Goal: Information Seeking & Learning: Learn about a topic

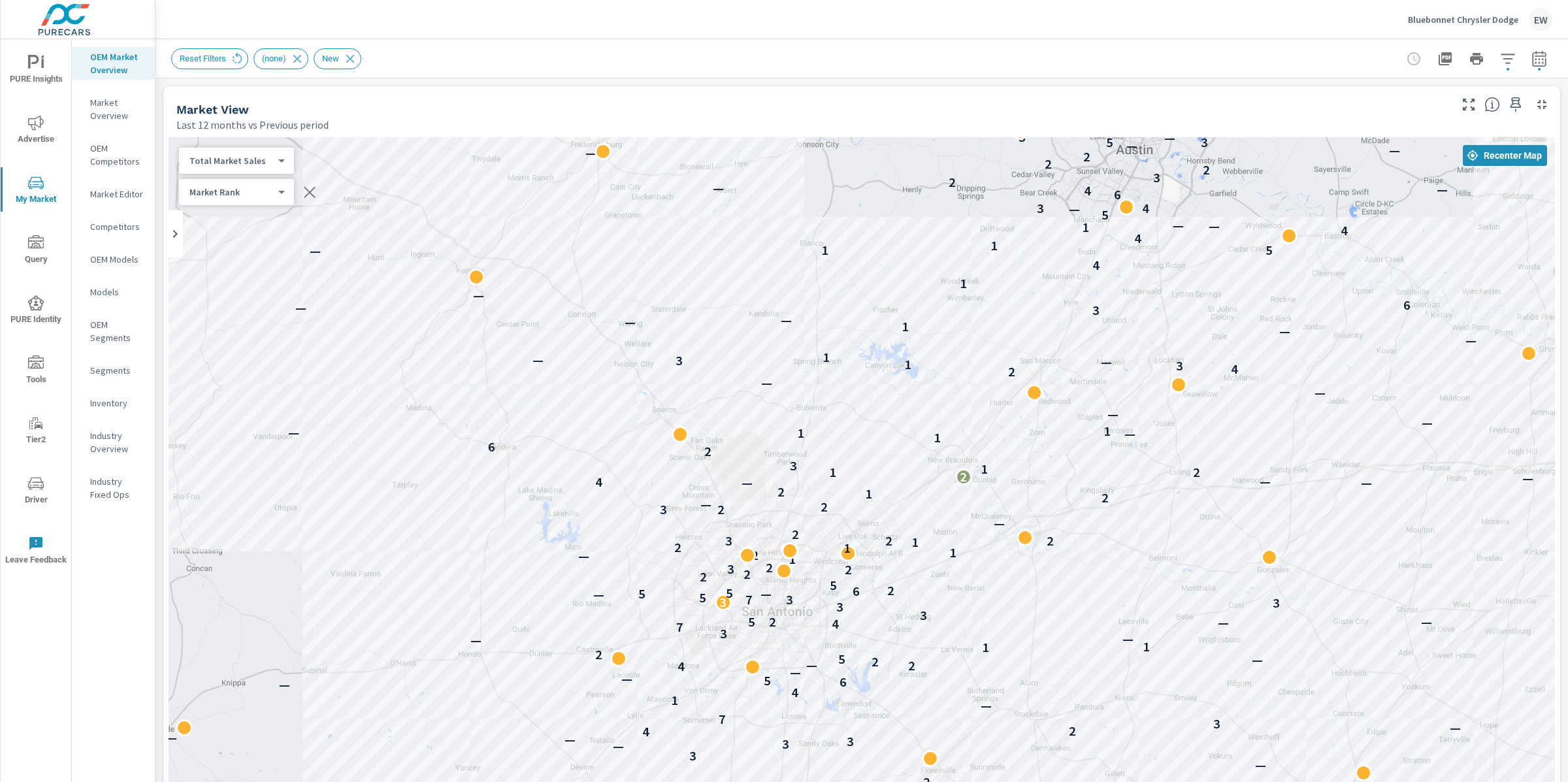
scroll to position [49, 0]
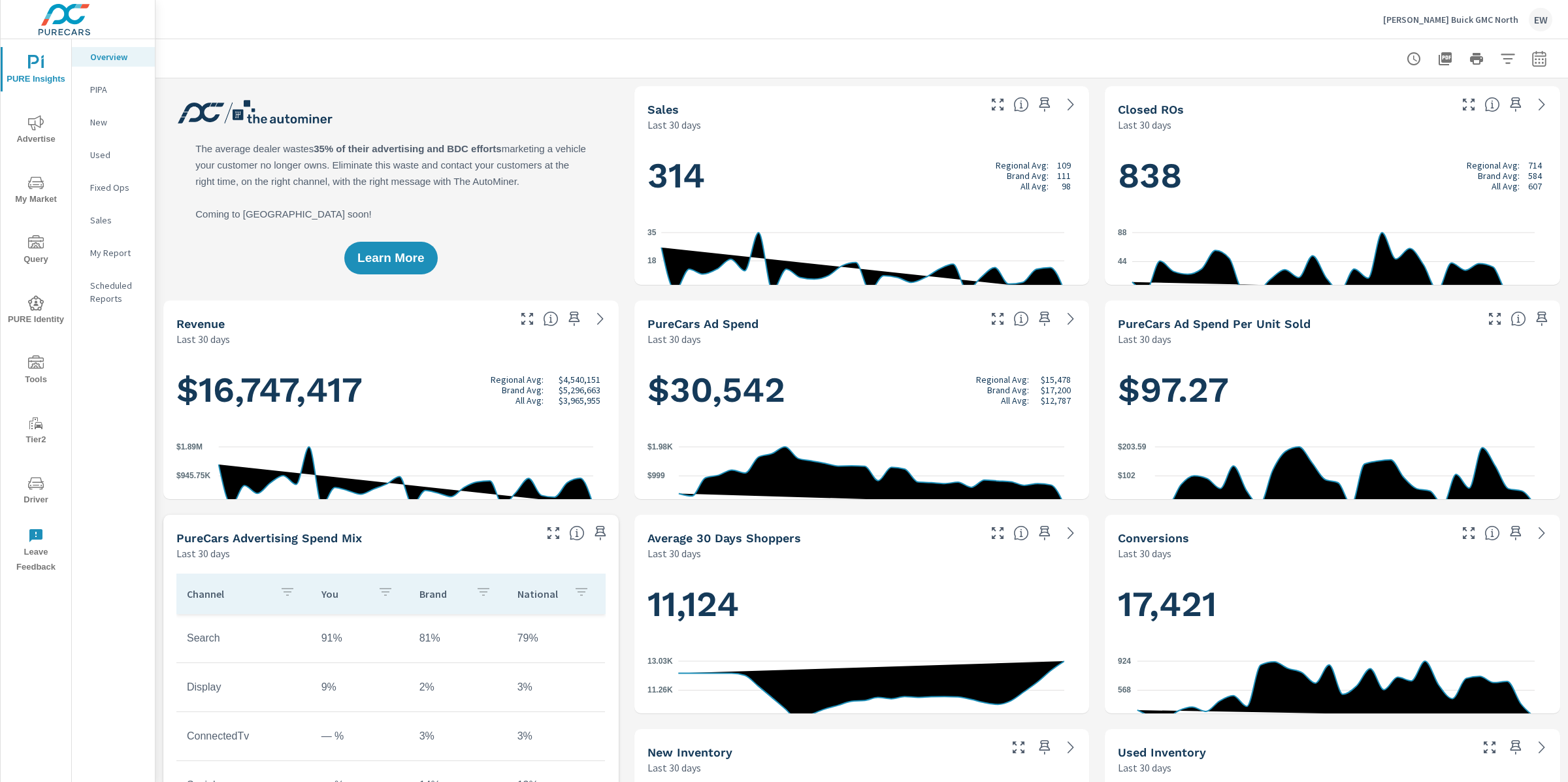
click at [38, 126] on icon "nav menu" at bounding box center [35, 123] width 15 height 15
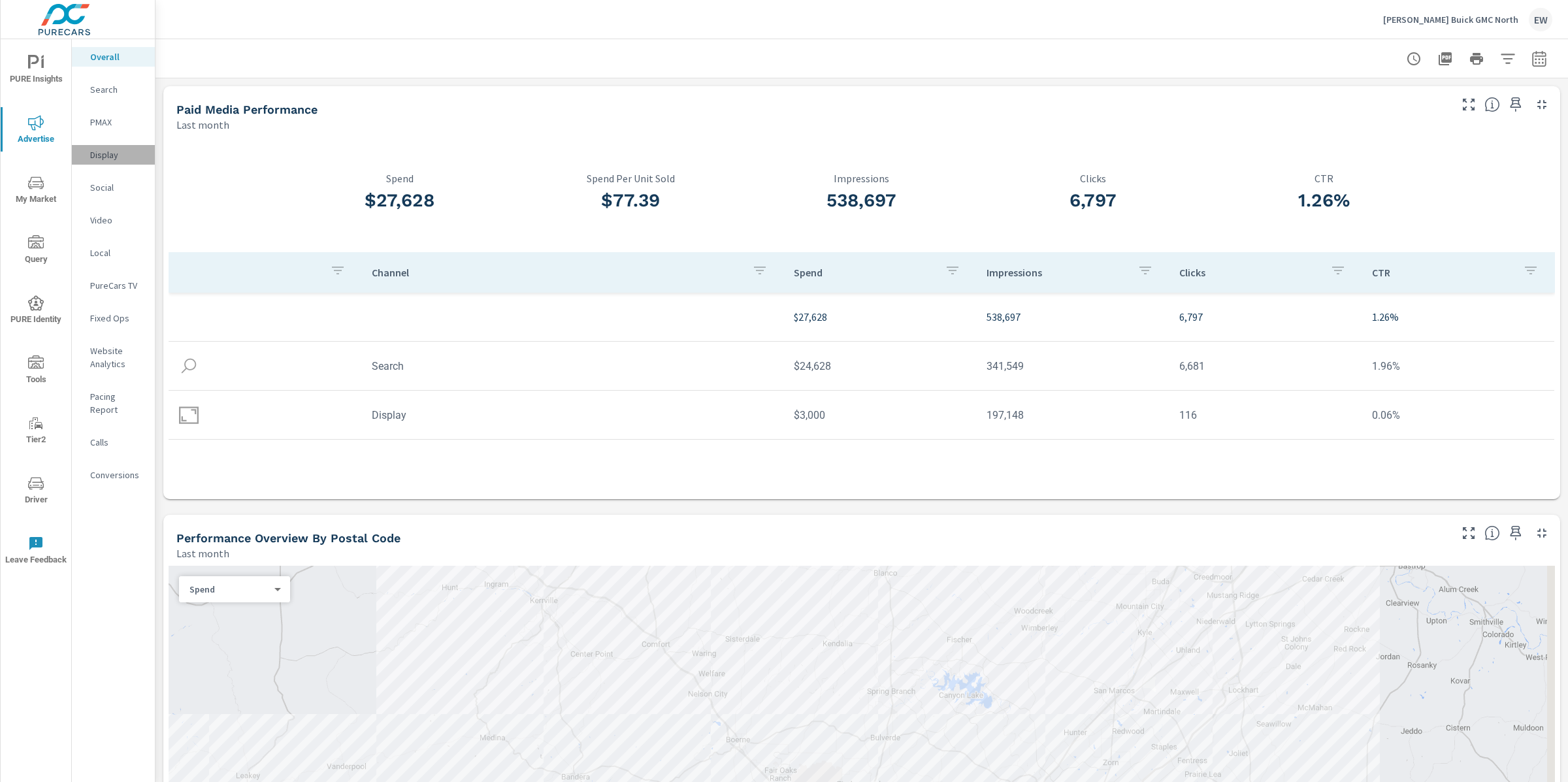
click at [103, 161] on p "Display" at bounding box center [117, 155] width 54 height 13
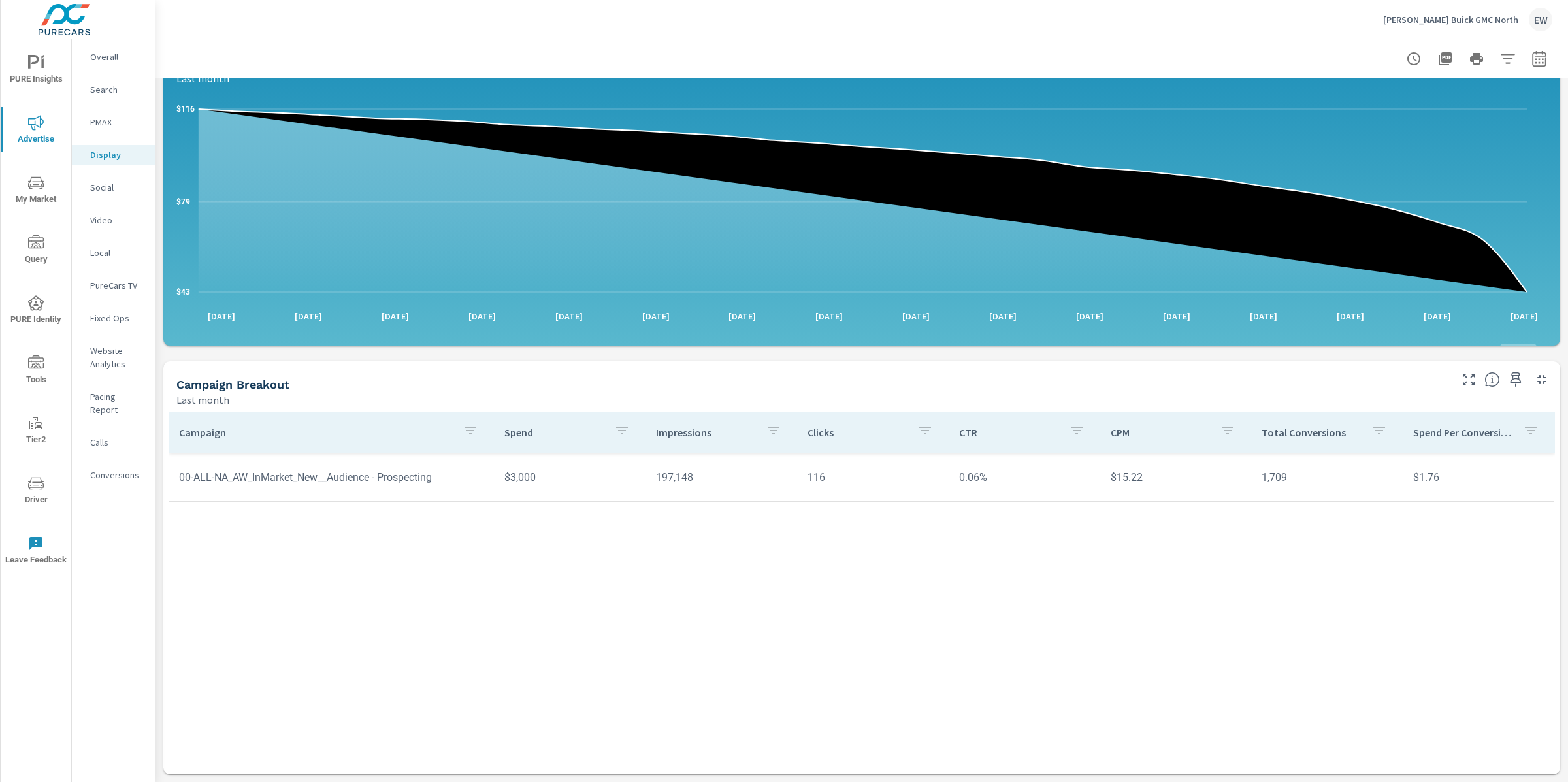
scroll to position [285, 0]
click at [158, 351] on div "Impressions Last month 197,148 Clicks Last month 116 Spend Last month $3,000 Sp…" at bounding box center [861, 354] width 1412 height 857
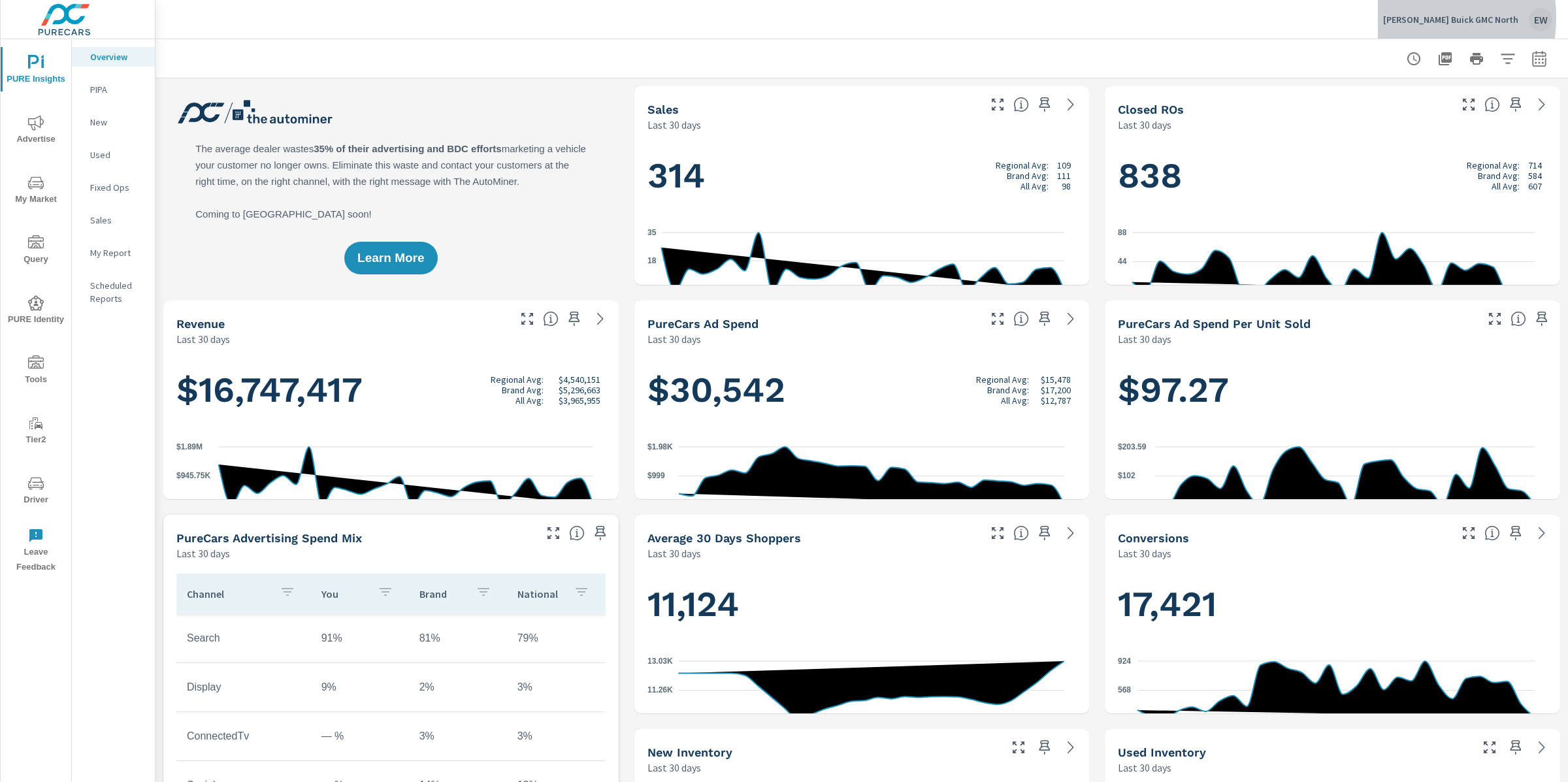
click at [1401, 18] on p "Cavender Buick GMC North" at bounding box center [1451, 20] width 135 height 12
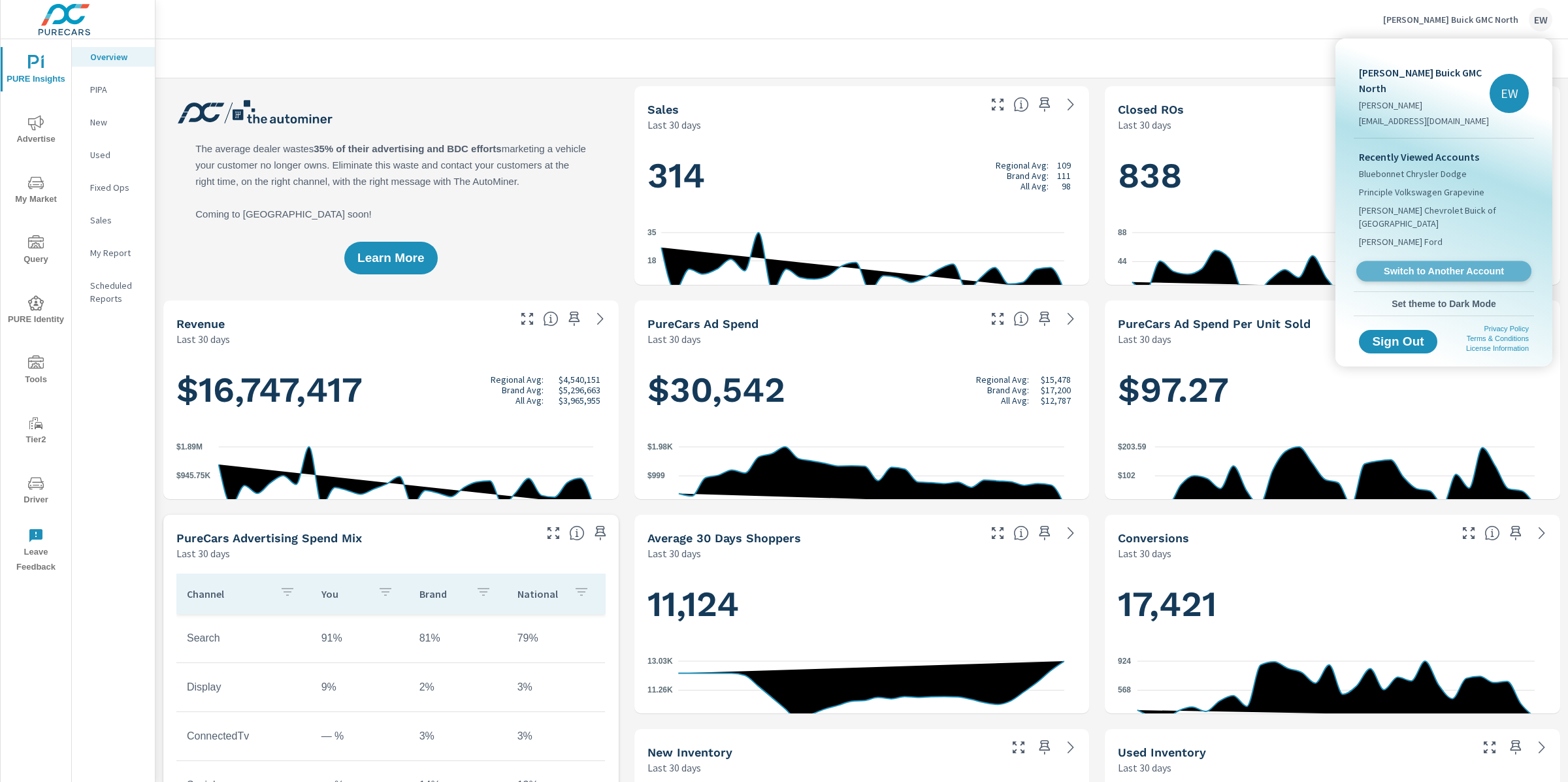
click at [1414, 277] on span "Switch to Another Account" at bounding box center [1443, 271] width 160 height 12
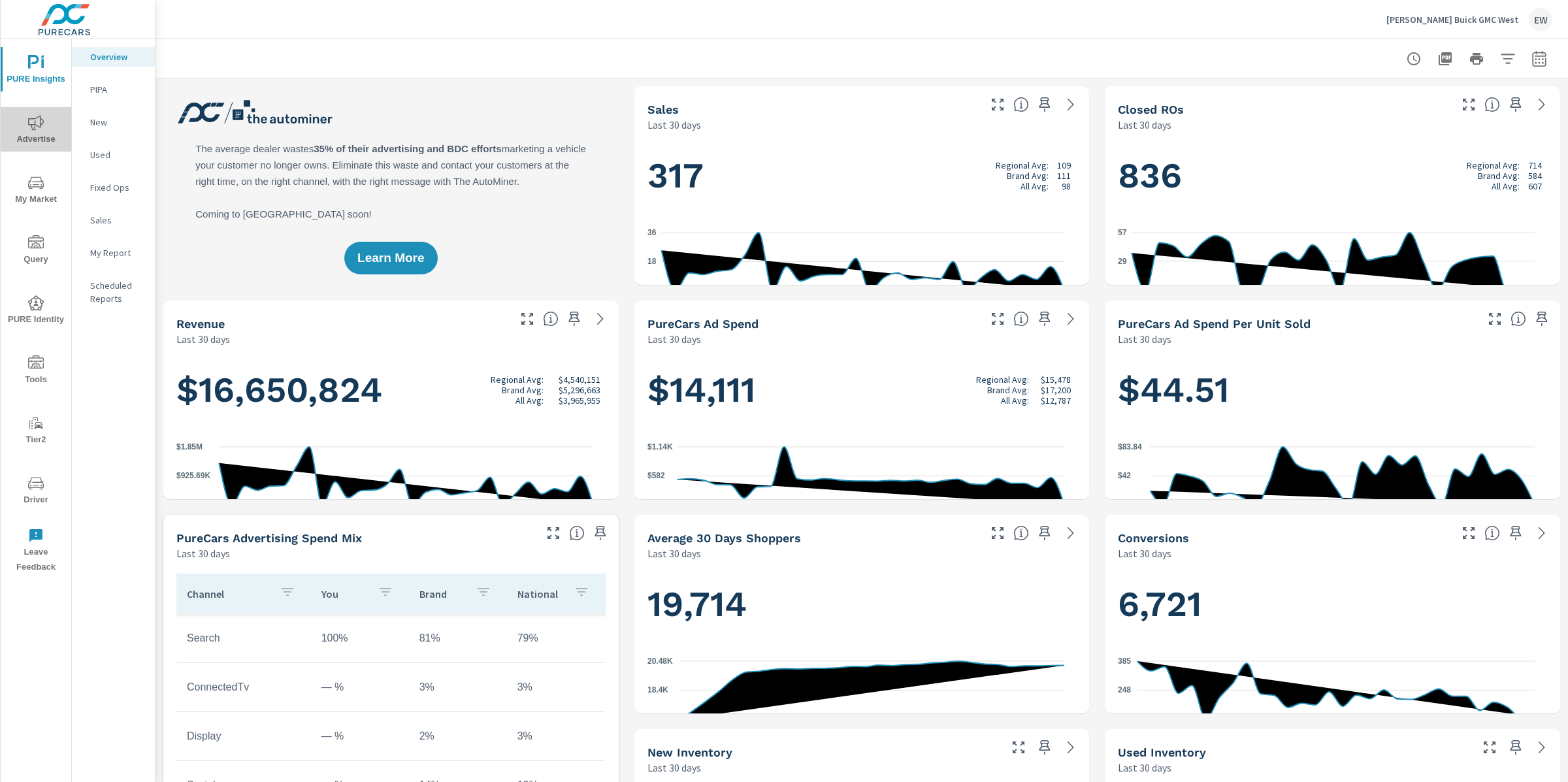
click at [29, 125] on icon "nav menu" at bounding box center [35, 123] width 15 height 15
click at [1412, 16] on p "[PERSON_NAME] Buick GMC West" at bounding box center [1452, 20] width 132 height 12
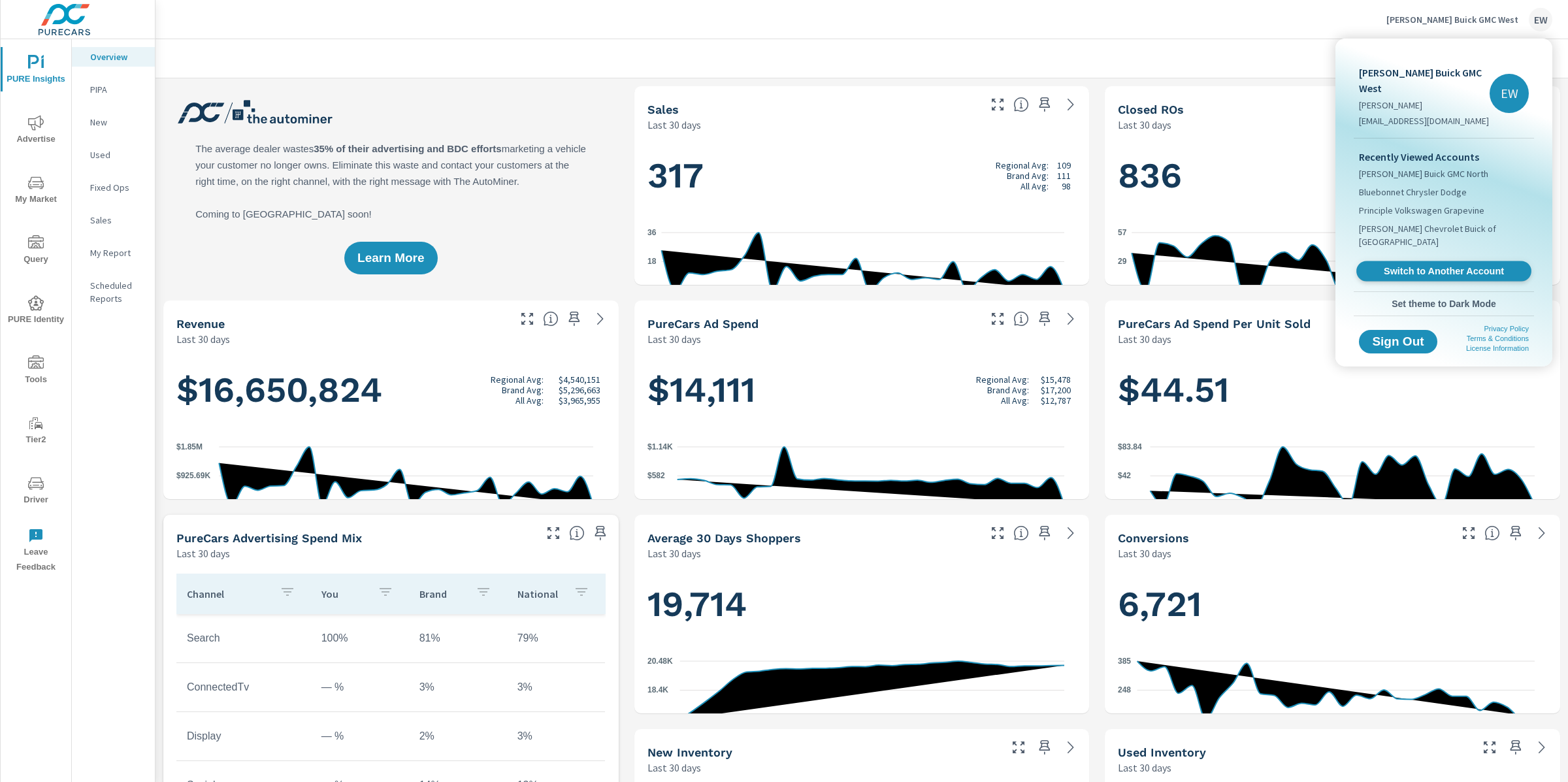
click at [1397, 277] on span "Switch to Another Account" at bounding box center [1443, 271] width 160 height 12
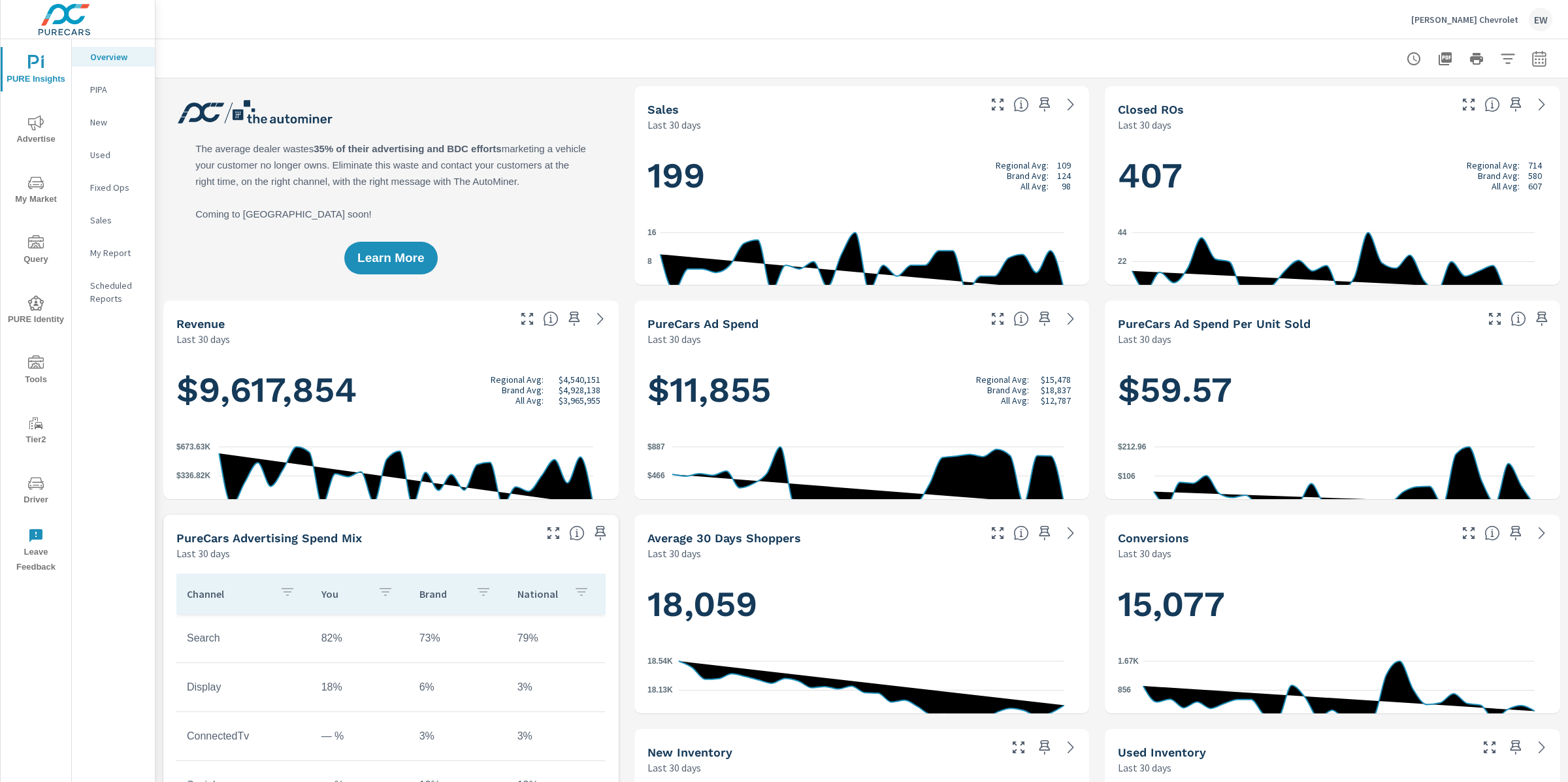
click at [36, 128] on icon "nav menu" at bounding box center [35, 123] width 15 height 15
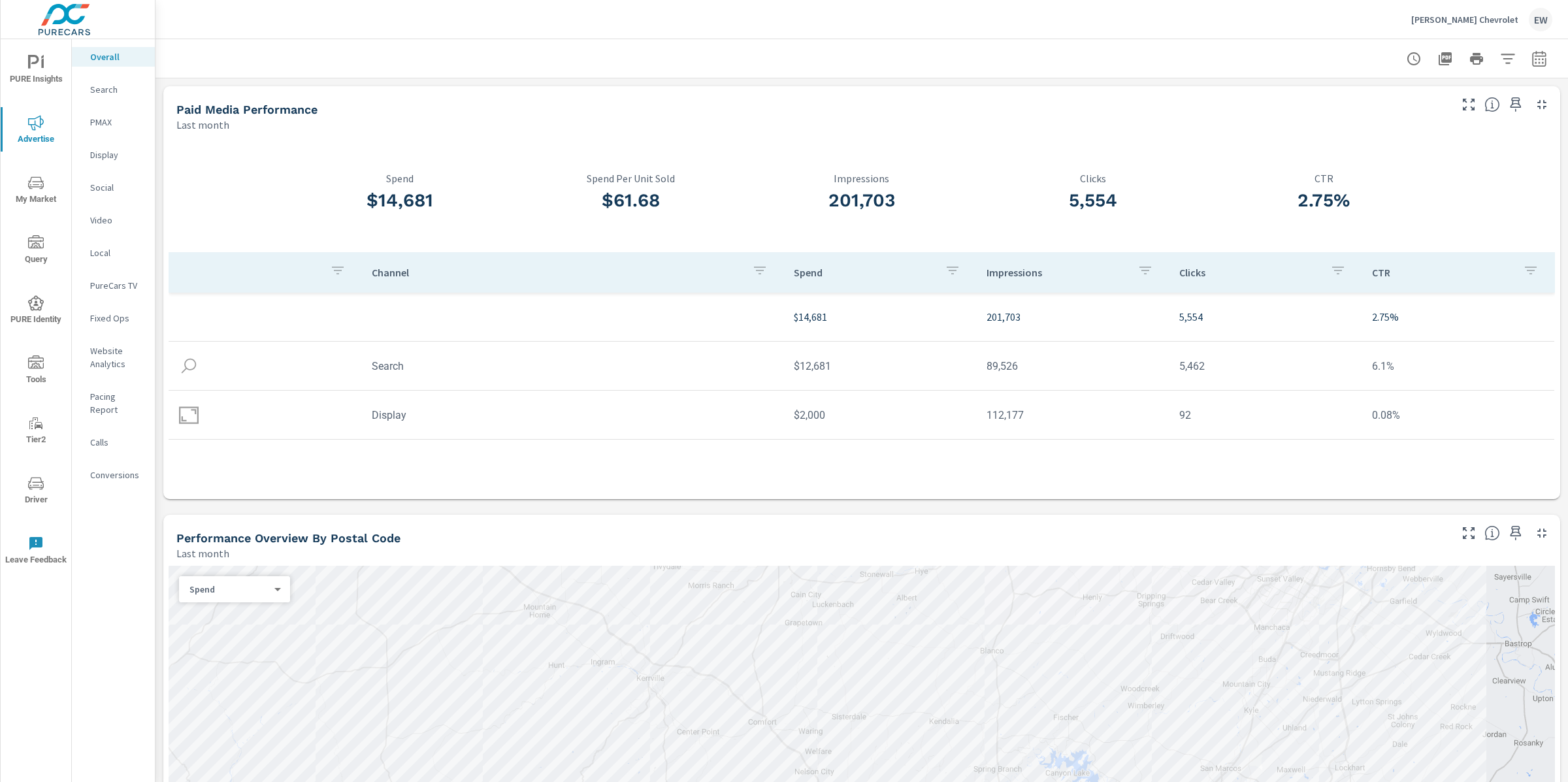
click at [106, 161] on p "Display" at bounding box center [117, 155] width 54 height 13
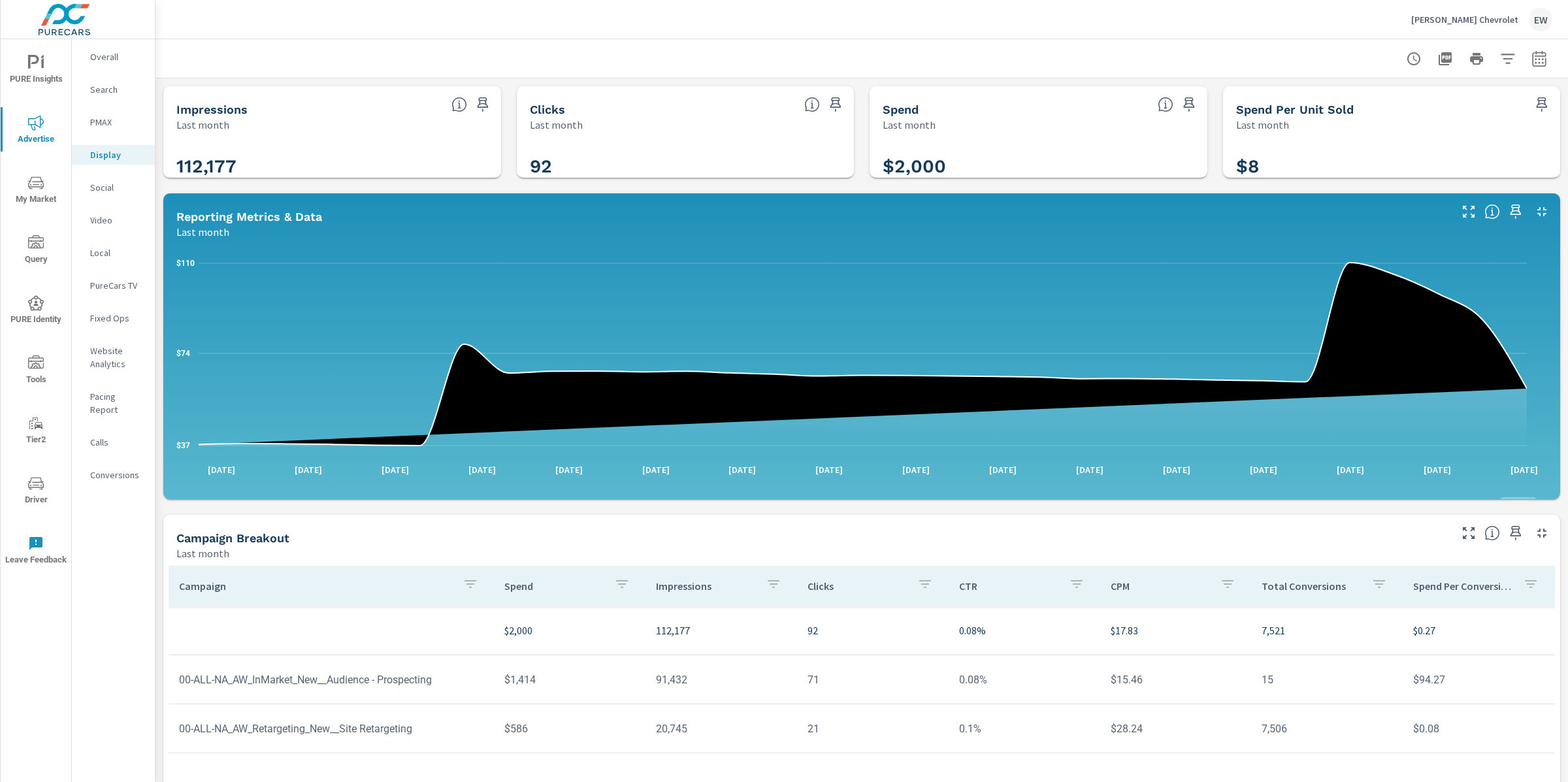
click at [159, 500] on div "Impressions Last month 112,177 Clicks Last month 92 Spend Last month $2,000 Spe…" at bounding box center [861, 507] width 1412 height 857
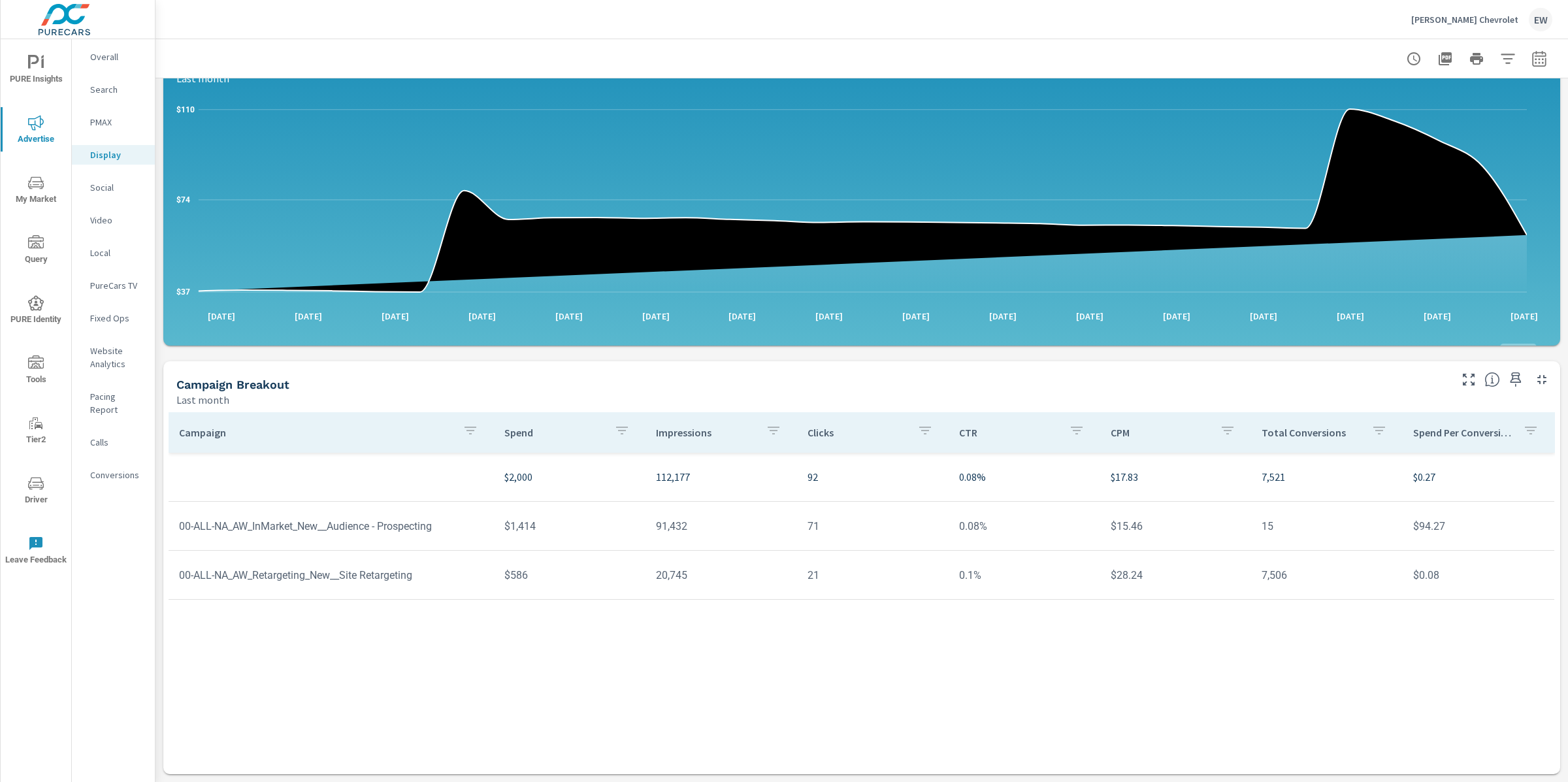
scroll to position [367, 0]
